Goal: Obtain resource: Download file/media

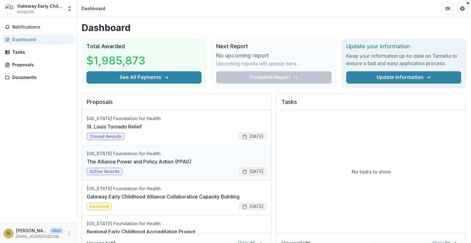
click at [173, 160] on link "The Alliance Power and Policy Action (PPAG)" at bounding box center [139, 161] width 105 height 7
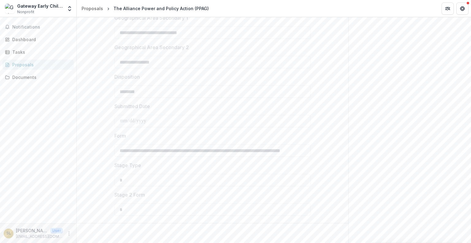
scroll to position [1251, 0]
click at [28, 76] on div "Documents" at bounding box center [40, 77] width 57 height 6
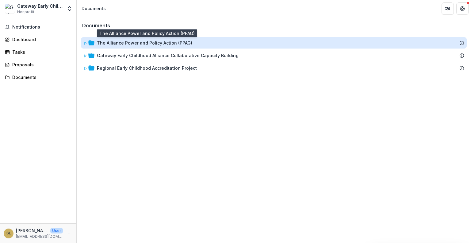
click at [132, 45] on div "The Alliance Power and Policy Action (PPAG)" at bounding box center [144, 43] width 95 height 6
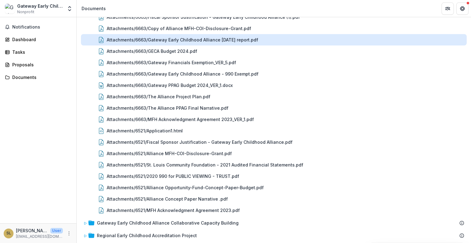
scroll to position [164, 0]
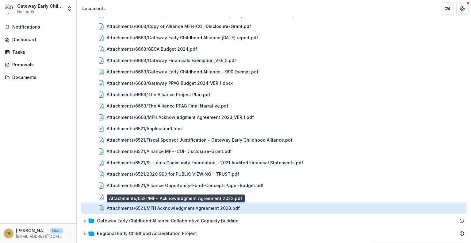
click at [160, 207] on div "Attachments/6521/MFH Acknowledgment Agreement 2023.pdf" at bounding box center [173, 208] width 133 height 6
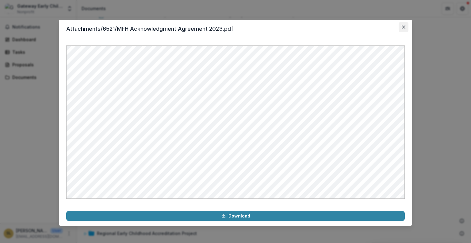
click at [406, 27] on button "Close" at bounding box center [404, 27] width 10 height 10
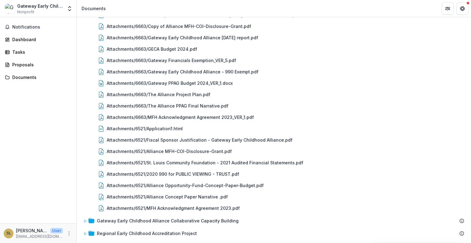
click at [36, 153] on div "Notifications Dashboard Tasks Proposals Documents" at bounding box center [38, 120] width 76 height 206
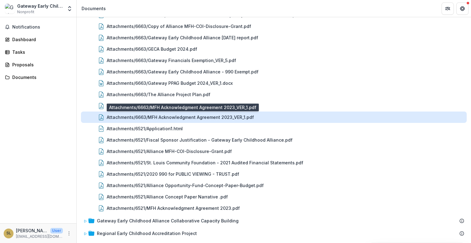
click at [196, 116] on div "Attachments/6663/MFH Acknowledgment Agreement 2023_VER_1.pdf" at bounding box center [180, 117] width 147 height 6
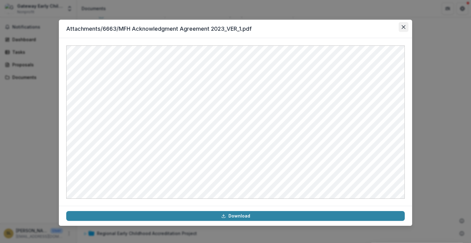
click at [403, 30] on button "Close" at bounding box center [404, 27] width 10 height 10
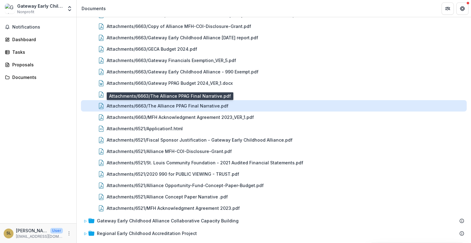
click at [123, 104] on div "Attachments/6663/The Alliance PPAG Final Narrative.pdf" at bounding box center [168, 105] width 122 height 6
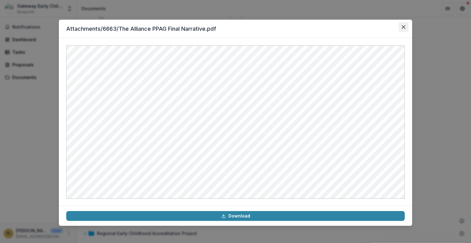
click at [403, 26] on icon "Close" at bounding box center [404, 27] width 4 height 4
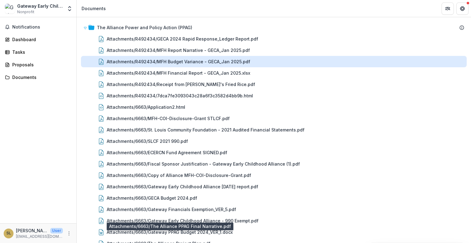
scroll to position [0, 0]
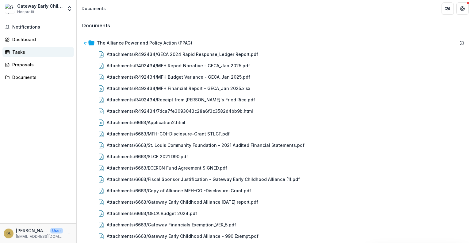
click at [21, 51] on div "Tasks" at bounding box center [40, 52] width 57 height 6
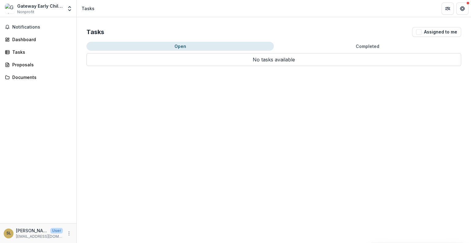
click at [373, 46] on button "Completed" at bounding box center [367, 46] width 187 height 9
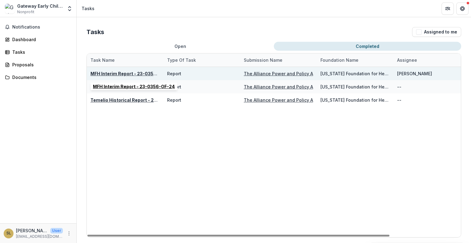
click at [135, 72] on u "MFH Interim Report - 23-0356-OF-24" at bounding box center [132, 73] width 82 height 5
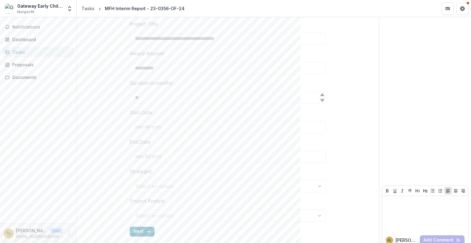
scroll to position [203, 0]
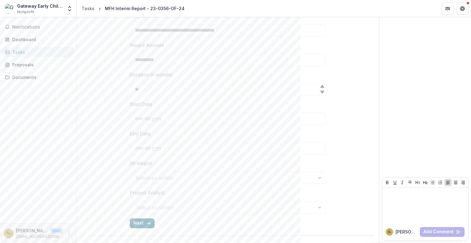
click at [144, 224] on button "Next" at bounding box center [142, 223] width 25 height 10
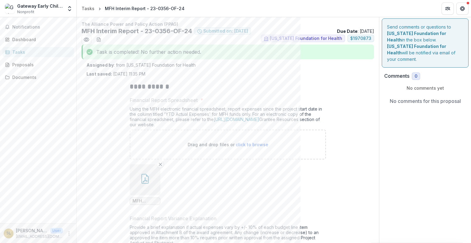
scroll to position [0, 0]
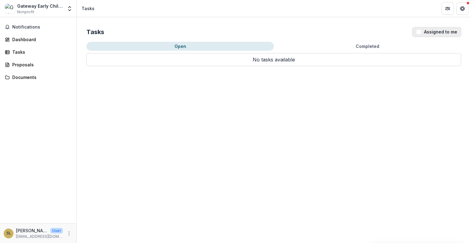
click at [433, 33] on button "Assigned to me" at bounding box center [436, 32] width 49 height 10
click at [433, 34] on button "Assigned to me" at bounding box center [436, 32] width 49 height 10
click at [32, 27] on span "Notifications" at bounding box center [41, 27] width 59 height 5
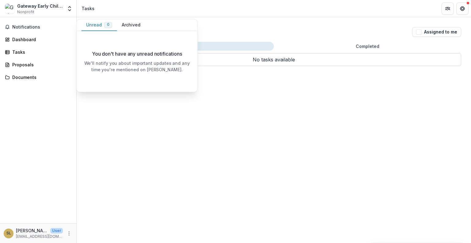
click at [54, 11] on div "Gateway Early Childhood Alliance Nonprofit" at bounding box center [40, 9] width 46 height 12
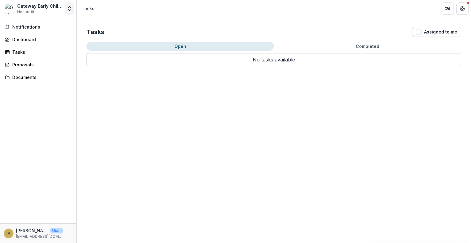
drag, startPoint x: 70, startPoint y: 11, endPoint x: 68, endPoint y: 13, distance: 3.5
click at [69, 12] on button "Open entity switcher" at bounding box center [69, 8] width 9 height 12
click at [126, 98] on div "Tasks Assigned to me Open Completed No tasks available Task Name Type of Task S…" at bounding box center [274, 130] width 395 height 226
click at [29, 65] on div "Proposals" at bounding box center [40, 64] width 57 height 6
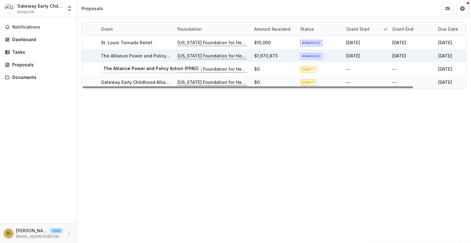
click at [128, 55] on link "The Alliance Power and Policy Action (PPAG)" at bounding box center [148, 55] width 95 height 5
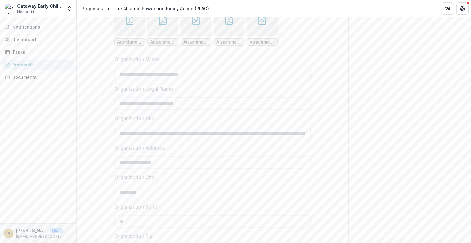
scroll to position [361, 0]
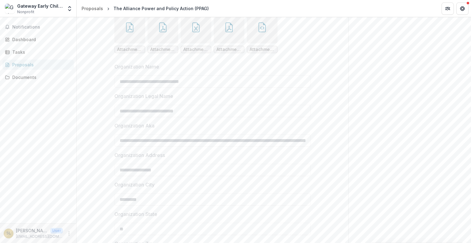
click at [135, 43] on button "button" at bounding box center [129, 28] width 31 height 31
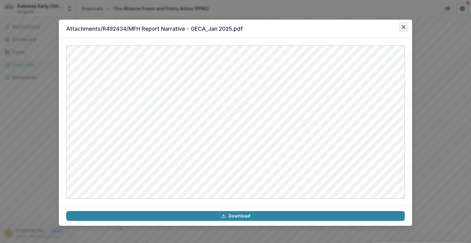
click at [403, 26] on icon "Close" at bounding box center [404, 27] width 4 height 4
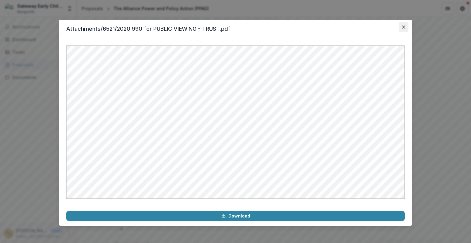
click at [405, 26] on icon "Close" at bounding box center [404, 27] width 4 height 4
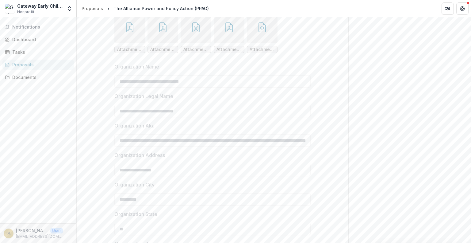
scroll to position [359, 0]
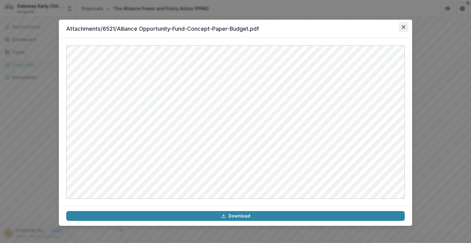
click at [405, 28] on icon "Close" at bounding box center [404, 27] width 4 height 4
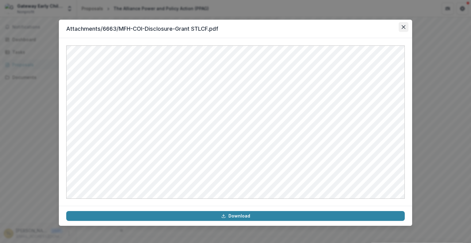
click at [403, 28] on icon "Close" at bounding box center [404, 27] width 4 height 4
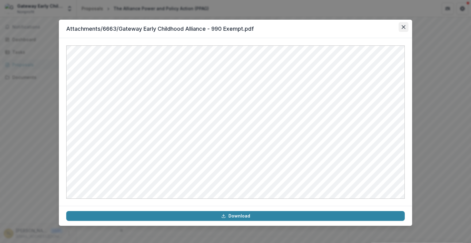
click at [404, 29] on button "Close" at bounding box center [404, 27] width 10 height 10
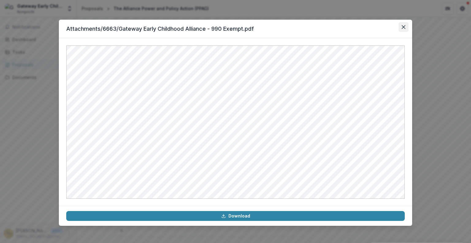
click at [402, 26] on button "Close" at bounding box center [404, 27] width 10 height 10
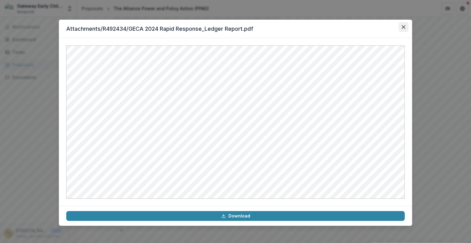
click at [404, 29] on button "Close" at bounding box center [404, 27] width 10 height 10
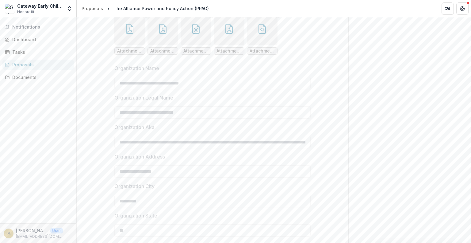
click at [124, 45] on button "button" at bounding box center [129, 29] width 31 height 31
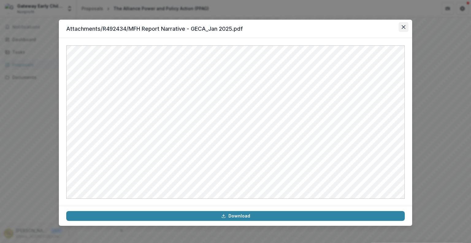
click at [400, 28] on button "Close" at bounding box center [404, 27] width 10 height 10
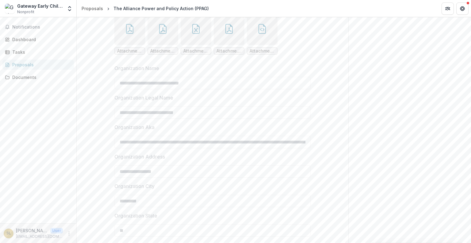
click at [162, 45] on button "button" at bounding box center [163, 29] width 31 height 31
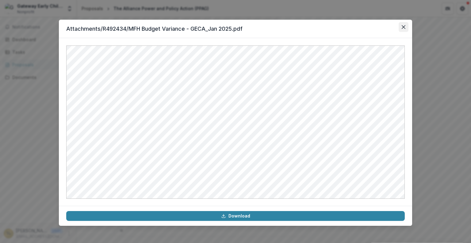
click at [403, 28] on icon "Close" at bounding box center [404, 27] width 4 height 4
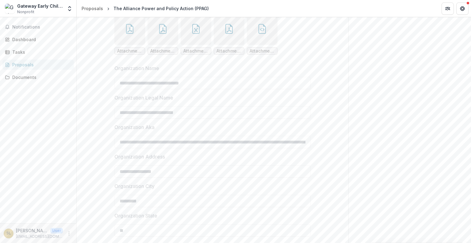
click at [190, 45] on button "button" at bounding box center [196, 29] width 31 height 31
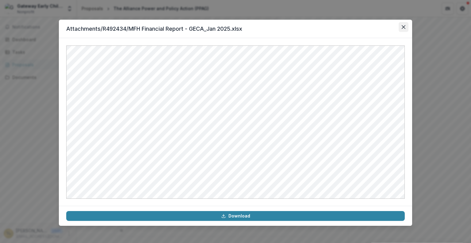
click at [403, 26] on icon "Close" at bounding box center [404, 27] width 4 height 4
